Goal: Information Seeking & Learning: Learn about a topic

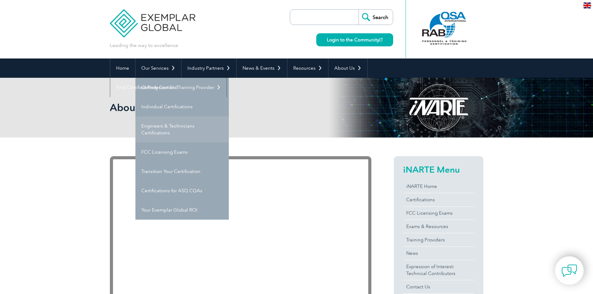
click at [169, 130] on link "Engineers & Technicians Certifications" at bounding box center [181, 129] width 93 height 26
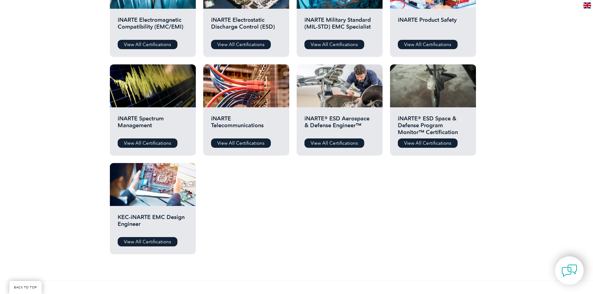
scroll to position [285, 0]
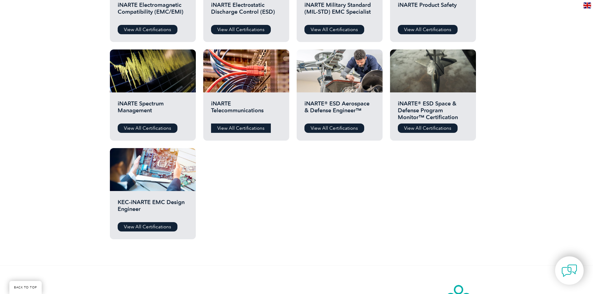
click at [226, 125] on link "View All Certifications" at bounding box center [241, 128] width 60 height 9
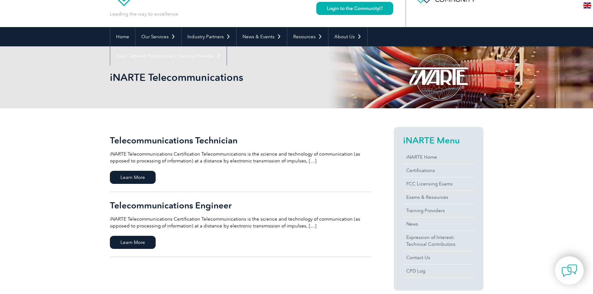
scroll to position [75, 0]
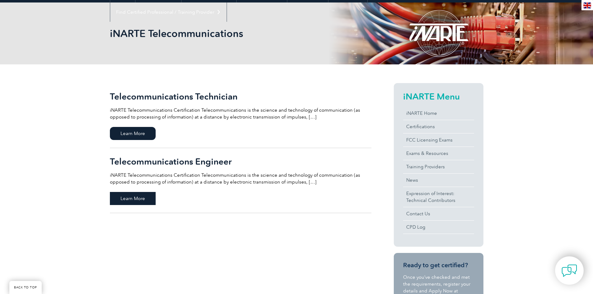
click at [131, 197] on span "Learn More" at bounding box center [133, 198] width 46 height 13
